Goal: Task Accomplishment & Management: Manage account settings

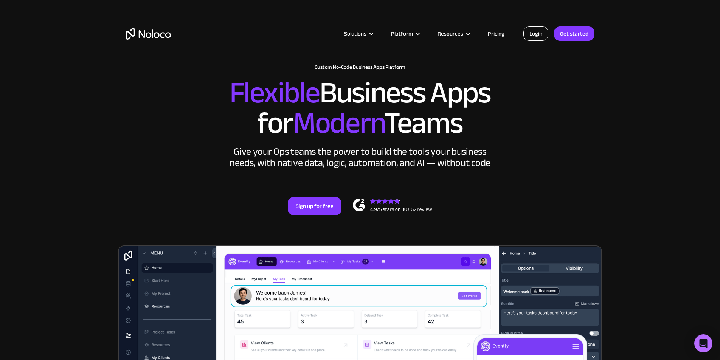
click at [534, 36] on link "Login" at bounding box center [535, 33] width 25 height 14
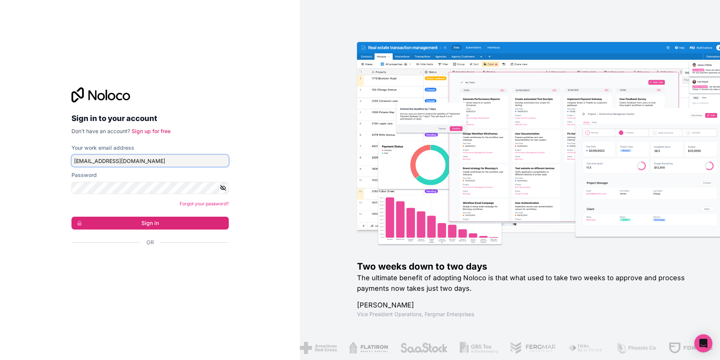
click at [139, 166] on input "zoe@flowconsulting.llc" at bounding box center [149, 161] width 157 height 12
type input "zoe@gapconsulting.io"
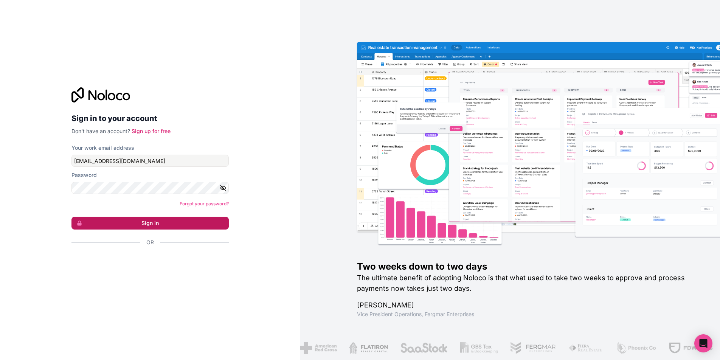
click at [146, 225] on button "Sign in" at bounding box center [149, 223] width 157 height 13
